Goal: Information Seeking & Learning: Check status

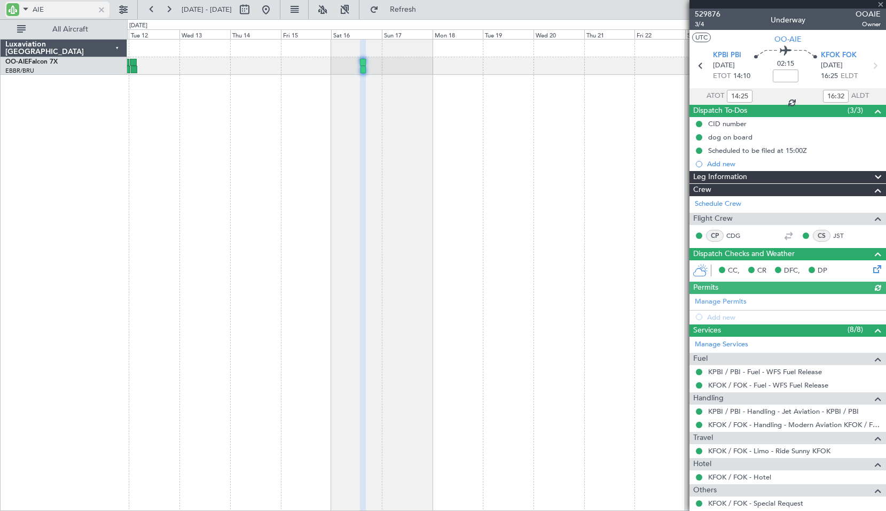
click at [101, 6] on div at bounding box center [102, 10] width 12 height 12
click at [492, 136] on div at bounding box center [506, 275] width 759 height 472
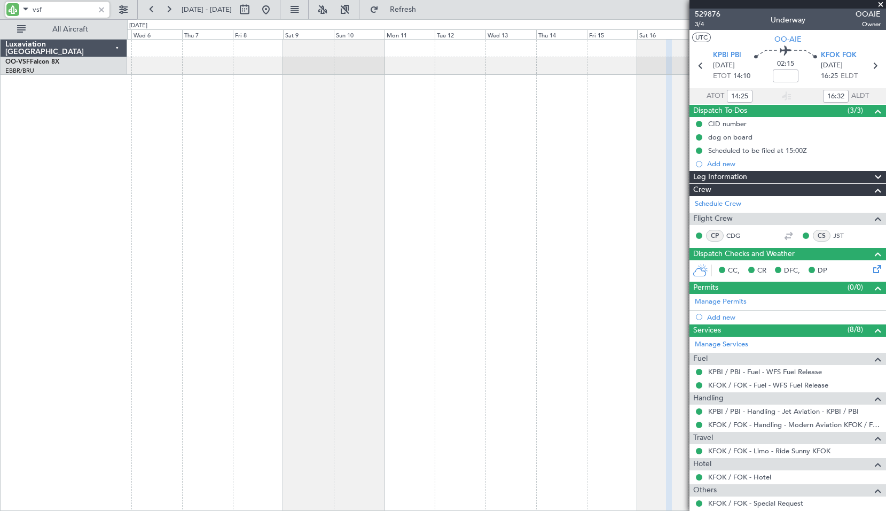
click at [482, 136] on div at bounding box center [506, 275] width 759 height 472
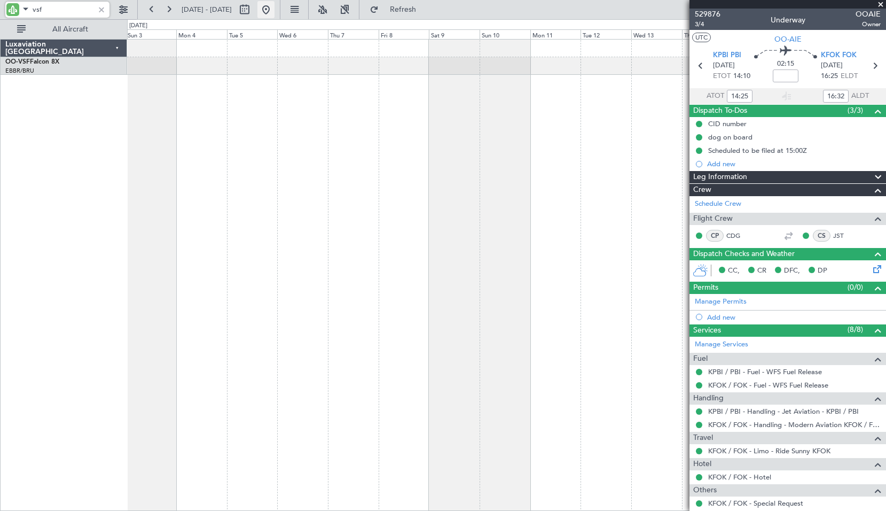
click at [275, 12] on button at bounding box center [265, 9] width 17 height 17
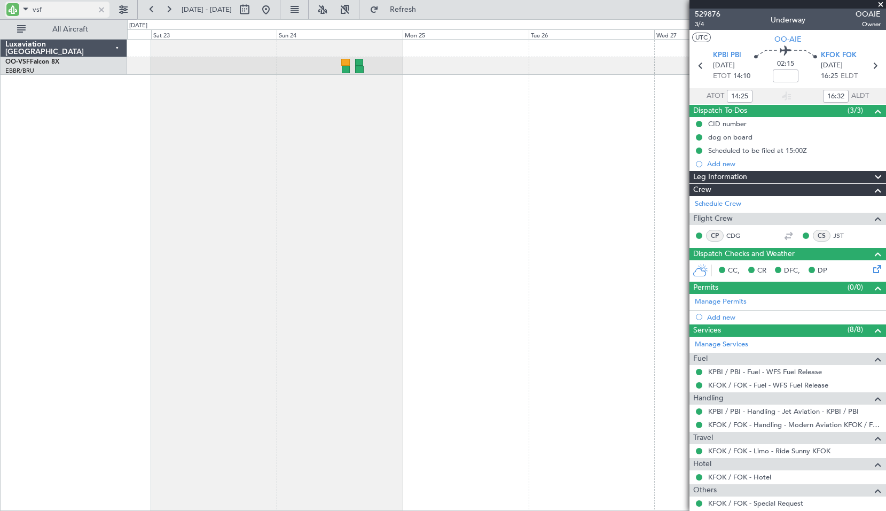
click at [48, 11] on input "vsf" at bounding box center [63, 10] width 61 height 16
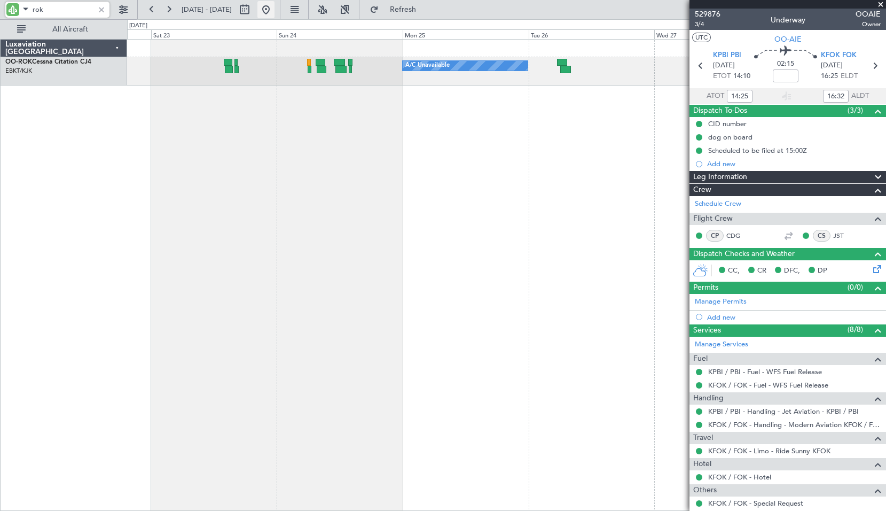
type input "rok"
click at [275, 9] on button at bounding box center [265, 9] width 17 height 17
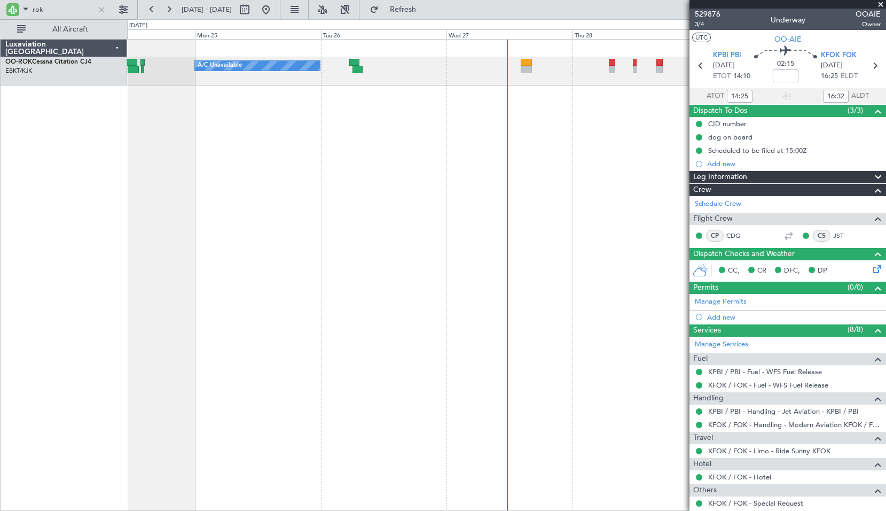
click at [523, 130] on div "A/C Unavailable Planned Maint [GEOGRAPHIC_DATA]-[GEOGRAPHIC_DATA]" at bounding box center [506, 275] width 759 height 472
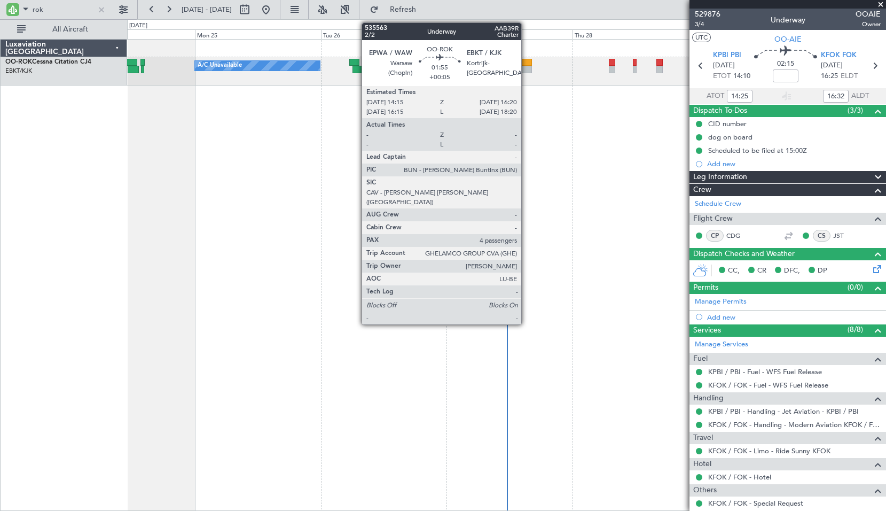
click at [526, 68] on div at bounding box center [526, 69] width 11 height 7
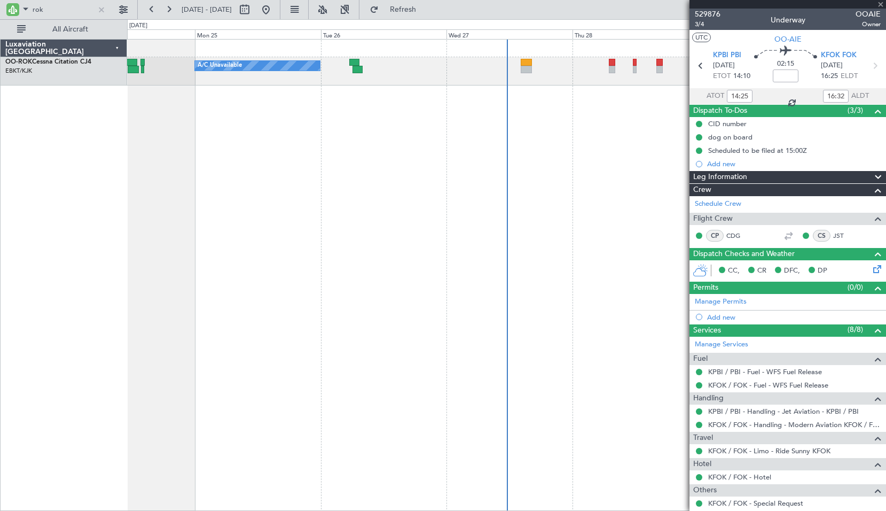
click at [544, 171] on div "A/C Unavailable Planned Maint [GEOGRAPHIC_DATA]-[GEOGRAPHIC_DATA]" at bounding box center [506, 275] width 759 height 472
type input "+00:05"
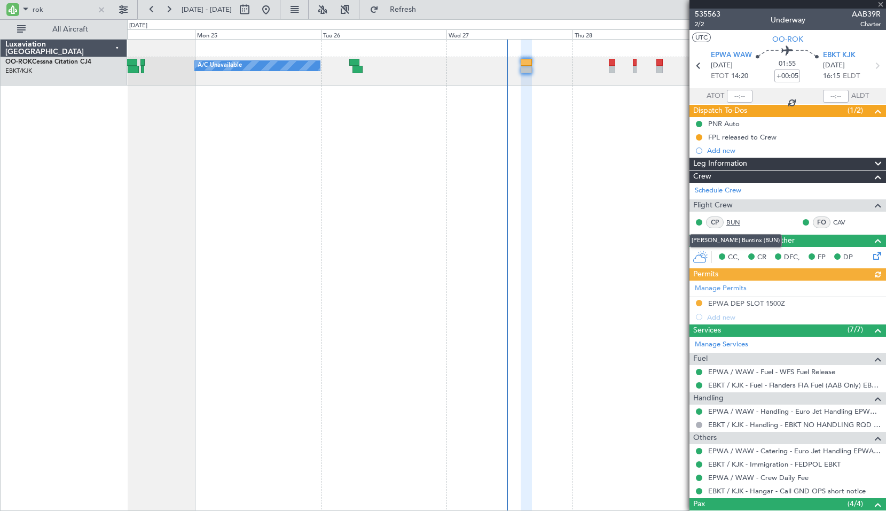
click at [733, 220] on link "BUN" at bounding box center [738, 222] width 24 height 10
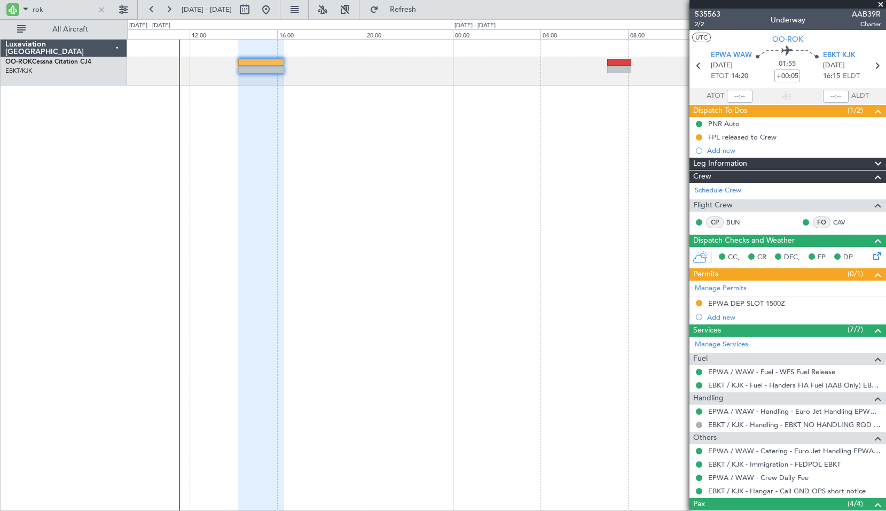
click at [297, 319] on div at bounding box center [506, 275] width 759 height 472
click at [879, 3] on span at bounding box center [880, 5] width 11 height 10
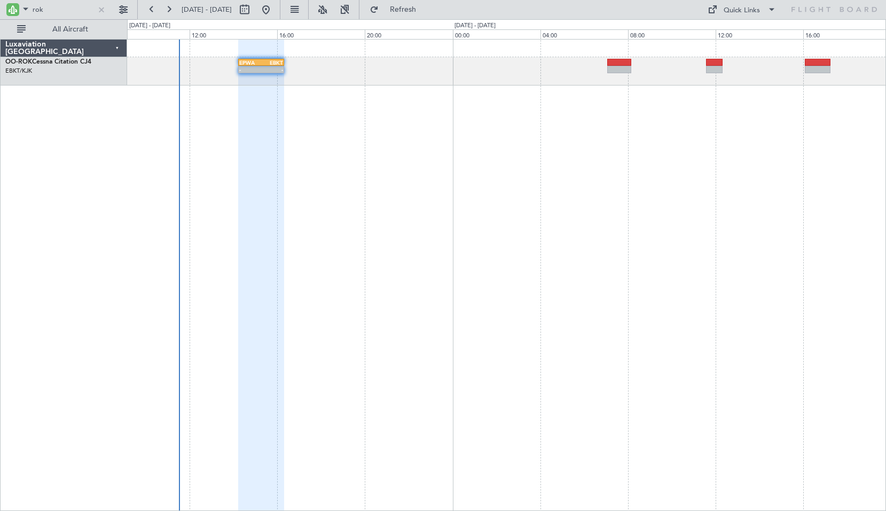
type input "0"
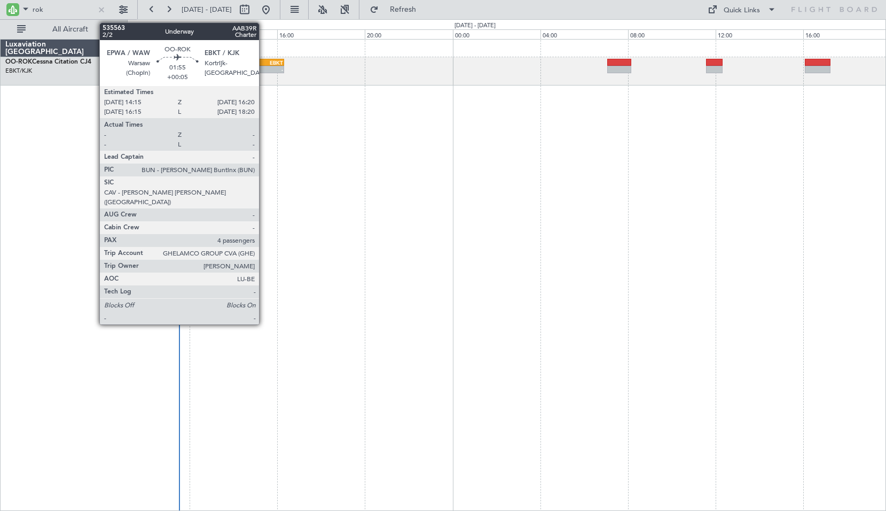
click at [264, 66] on div "- -" at bounding box center [261, 69] width 46 height 7
